Goal: Communication & Community: Answer question/provide support

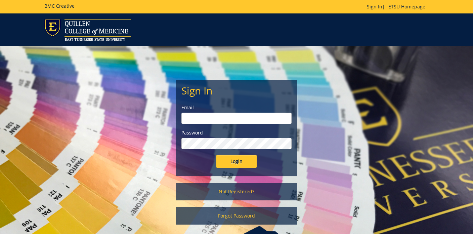
type input "waldenrr@etsu.edu"
click at [238, 163] on input "Login" at bounding box center [236, 160] width 40 height 13
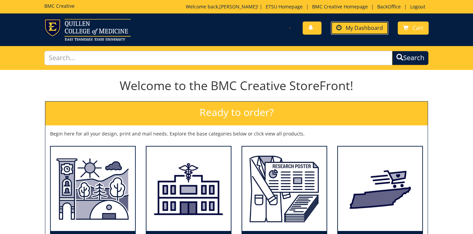
click at [361, 32] on link "My Dashboard" at bounding box center [359, 27] width 57 height 13
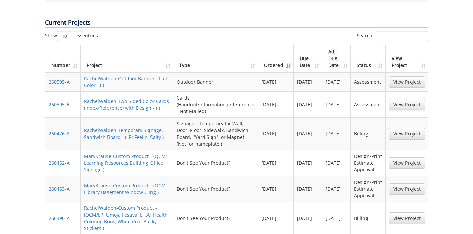
scroll to position [302, 0]
click at [147, 75] on link "RachelWalden-Outdoor Banner - Full Color - ( )" at bounding box center [125, 81] width 83 height 13
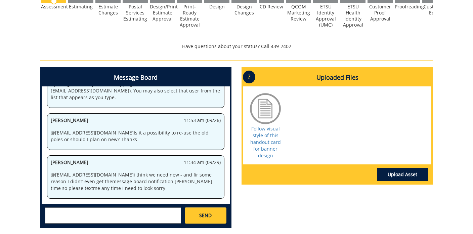
scroll to position [268, 0]
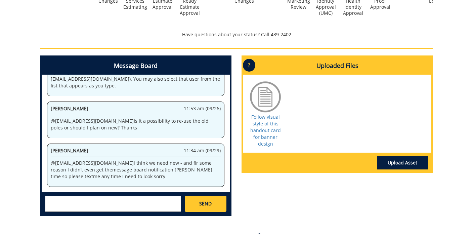
click at [109, 203] on textarea at bounding box center [113, 203] width 136 height 16
click at [292, 226] on body "BMC Creative Welcome back, [PERSON_NAME] ! | ETSU Homepage | BMC Creative Homep…" at bounding box center [236, 9] width 473 height 555
click at [101, 200] on textarea "@early" at bounding box center [113, 203] width 136 height 16
type textarea "@"
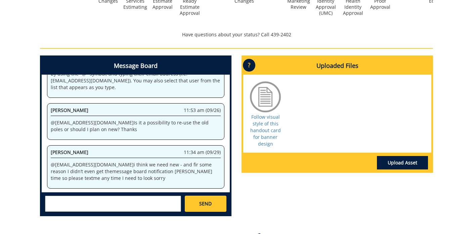
scroll to position [41, 0]
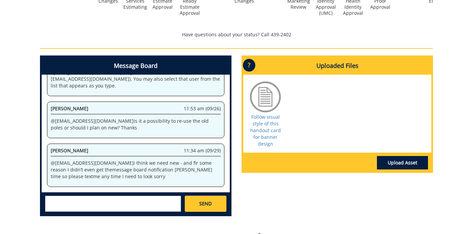
click at [99, 204] on textarea at bounding box center [113, 203] width 136 height 16
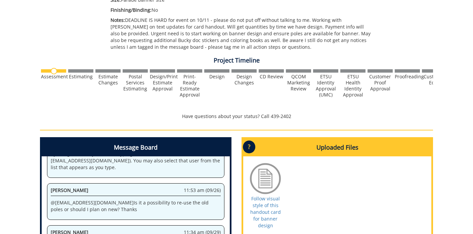
scroll to position [321, 0]
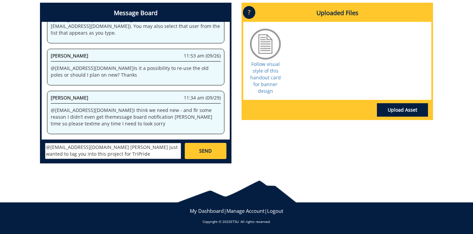
type textarea "@[EMAIL_ADDRESS][DOMAIN_NAME] [PERSON_NAME] just wanted to tag you into this pr…"
click at [207, 144] on link "SEND" at bounding box center [206, 151] width 42 height 16
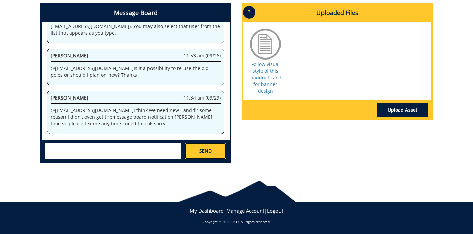
scroll to position [83, 0]
